Goal: Information Seeking & Learning: Learn about a topic

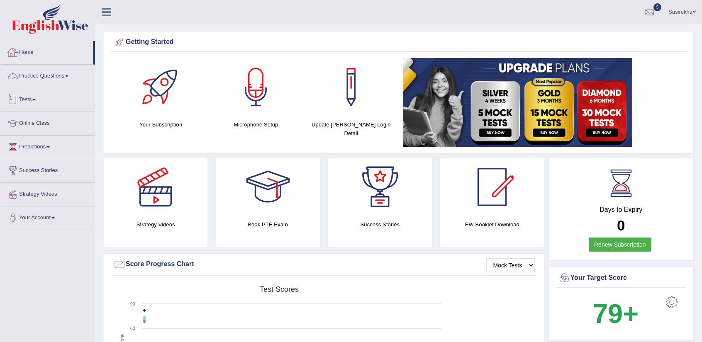
click at [29, 96] on link "Tests" at bounding box center [47, 98] width 95 height 21
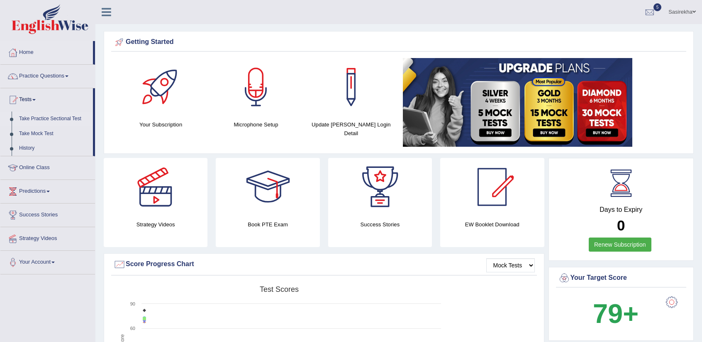
click at [68, 117] on link "Take Practice Sectional Test" at bounding box center [54, 119] width 78 height 15
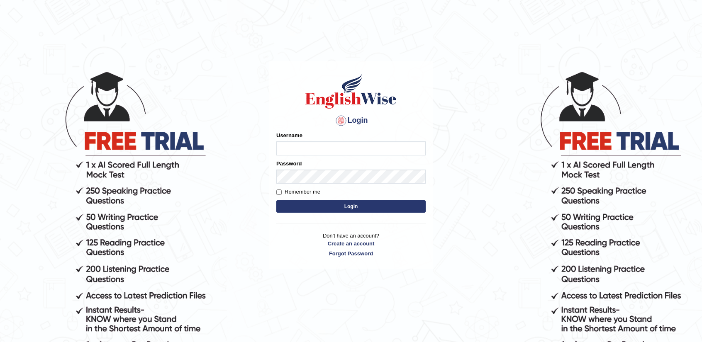
type input "Sasi369"
click at [301, 195] on label "Remember me" at bounding box center [298, 192] width 44 height 8
click at [282, 195] on input "Remember me" at bounding box center [278, 192] width 5 height 5
click at [302, 195] on label "Remember me" at bounding box center [298, 192] width 44 height 8
click at [282, 195] on input "Remember me" at bounding box center [278, 192] width 5 height 5
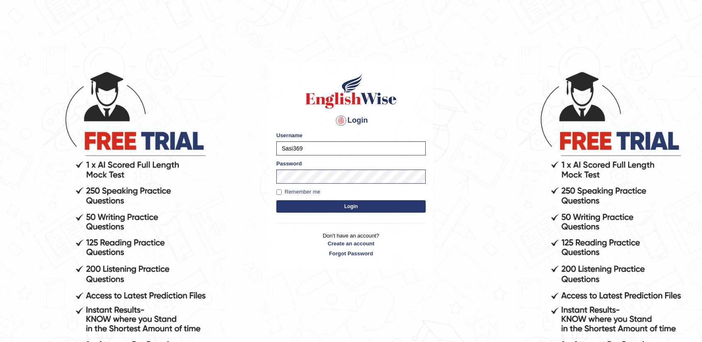
click at [302, 195] on label "Remember me" at bounding box center [298, 192] width 44 height 8
click at [282, 195] on input "Remember me" at bounding box center [278, 192] width 5 height 5
checkbox input "true"
click at [308, 203] on button "Login" at bounding box center [350, 206] width 149 height 12
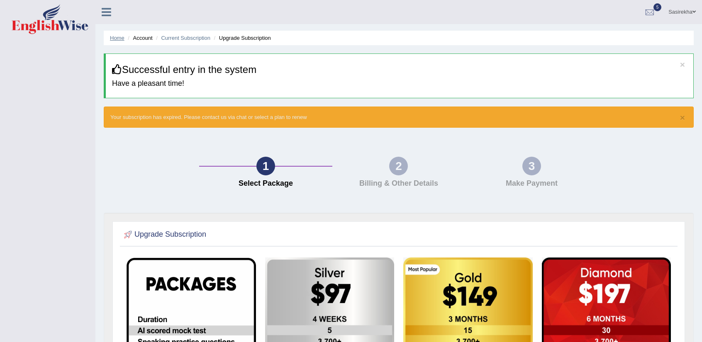
click at [121, 35] on link "Home" at bounding box center [117, 38] width 15 height 6
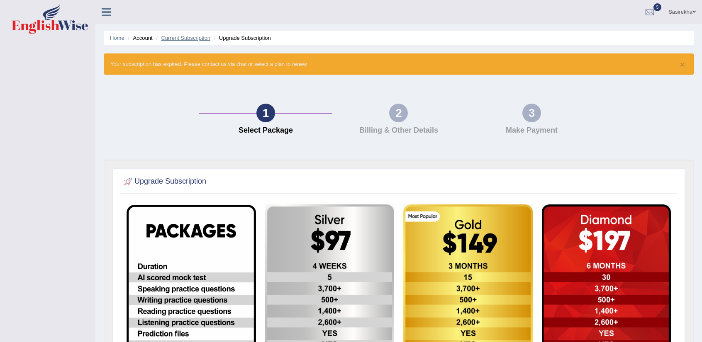
click at [180, 36] on link "Current Subscription" at bounding box center [185, 38] width 49 height 6
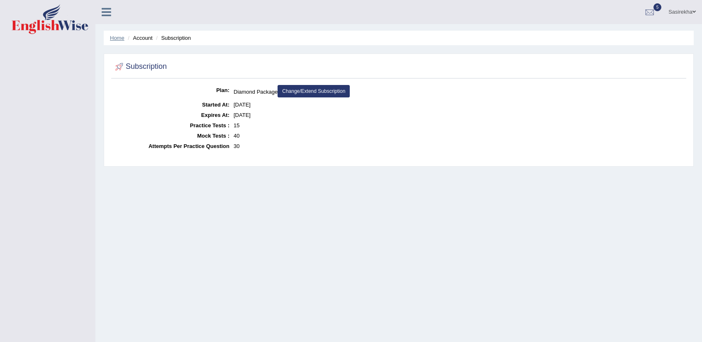
click at [115, 37] on link "Home" at bounding box center [117, 38] width 15 height 6
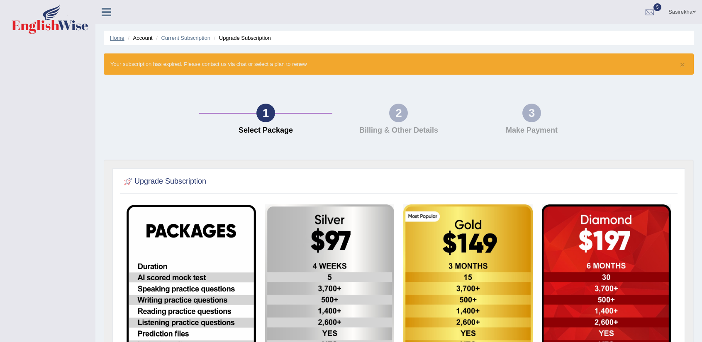
click at [117, 40] on link "Home" at bounding box center [117, 38] width 15 height 6
click at [404, 120] on div "2" at bounding box center [398, 113] width 19 height 19
click at [107, 11] on icon at bounding box center [107, 12] width 10 height 11
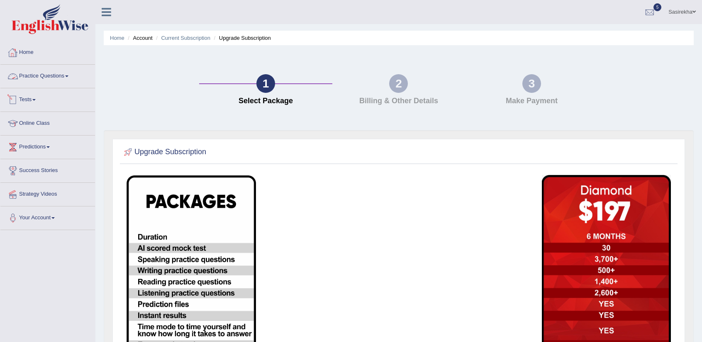
click at [34, 92] on link "Tests" at bounding box center [47, 98] width 95 height 21
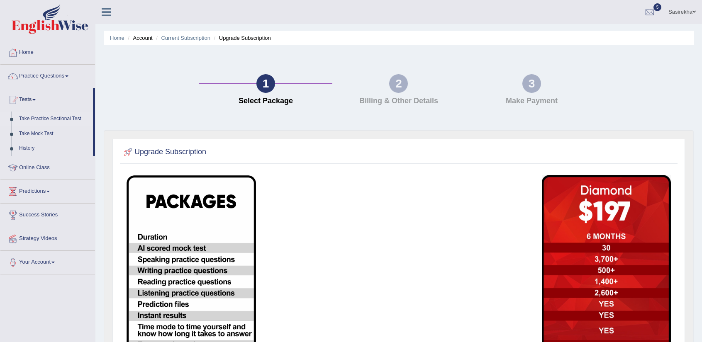
click at [46, 116] on link "Take Practice Sectional Test" at bounding box center [54, 119] width 78 height 15
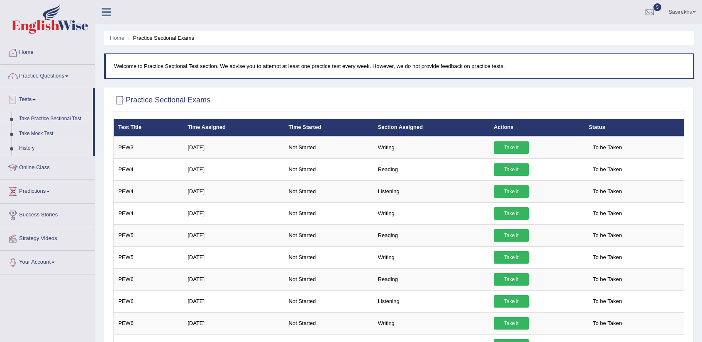
click at [23, 152] on link "History" at bounding box center [54, 148] width 78 height 15
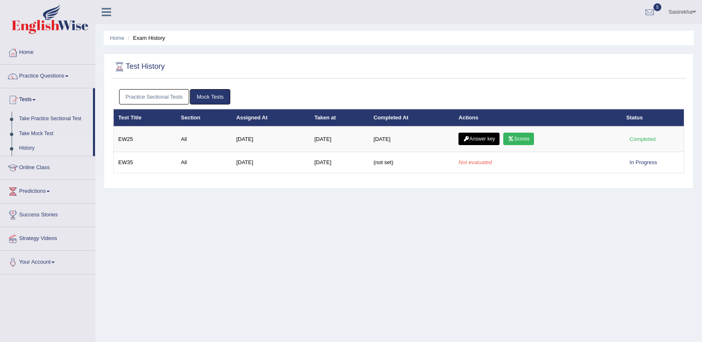
click at [173, 91] on link "Practice Sectional Tests" at bounding box center [154, 96] width 71 height 15
